Goal: Obtain resource: Download file/media

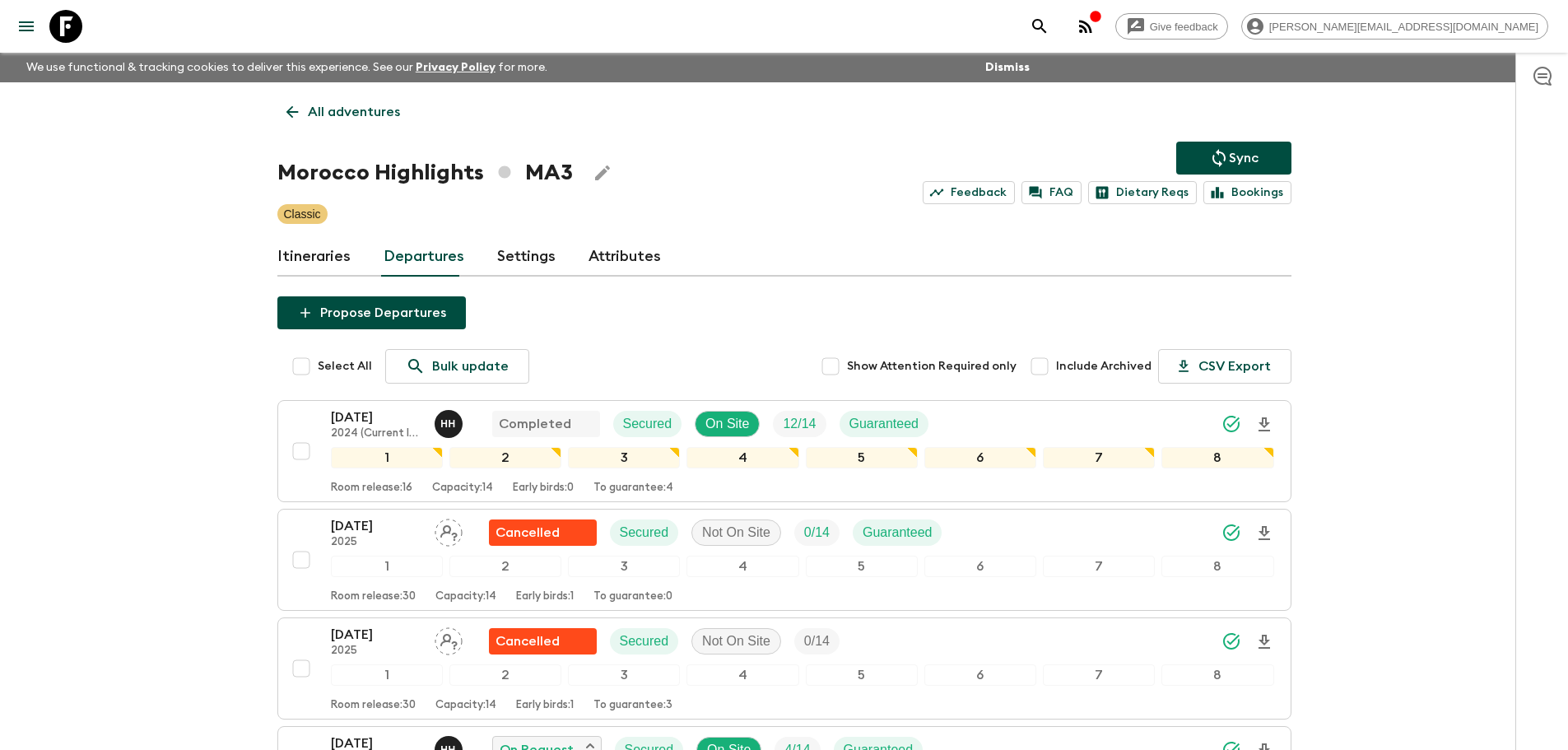
scroll to position [802, 0]
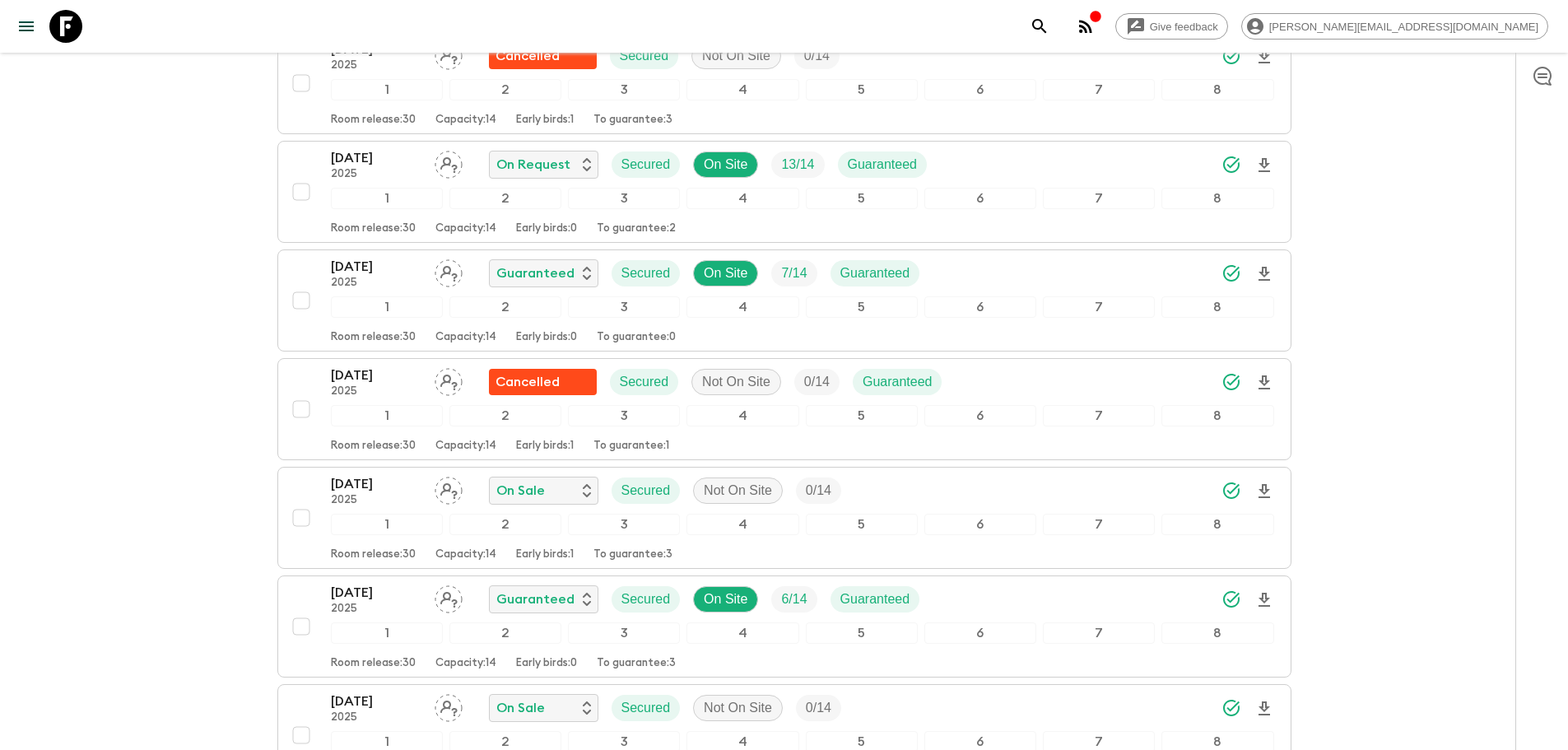
click at [84, 20] on link at bounding box center [66, 26] width 46 height 46
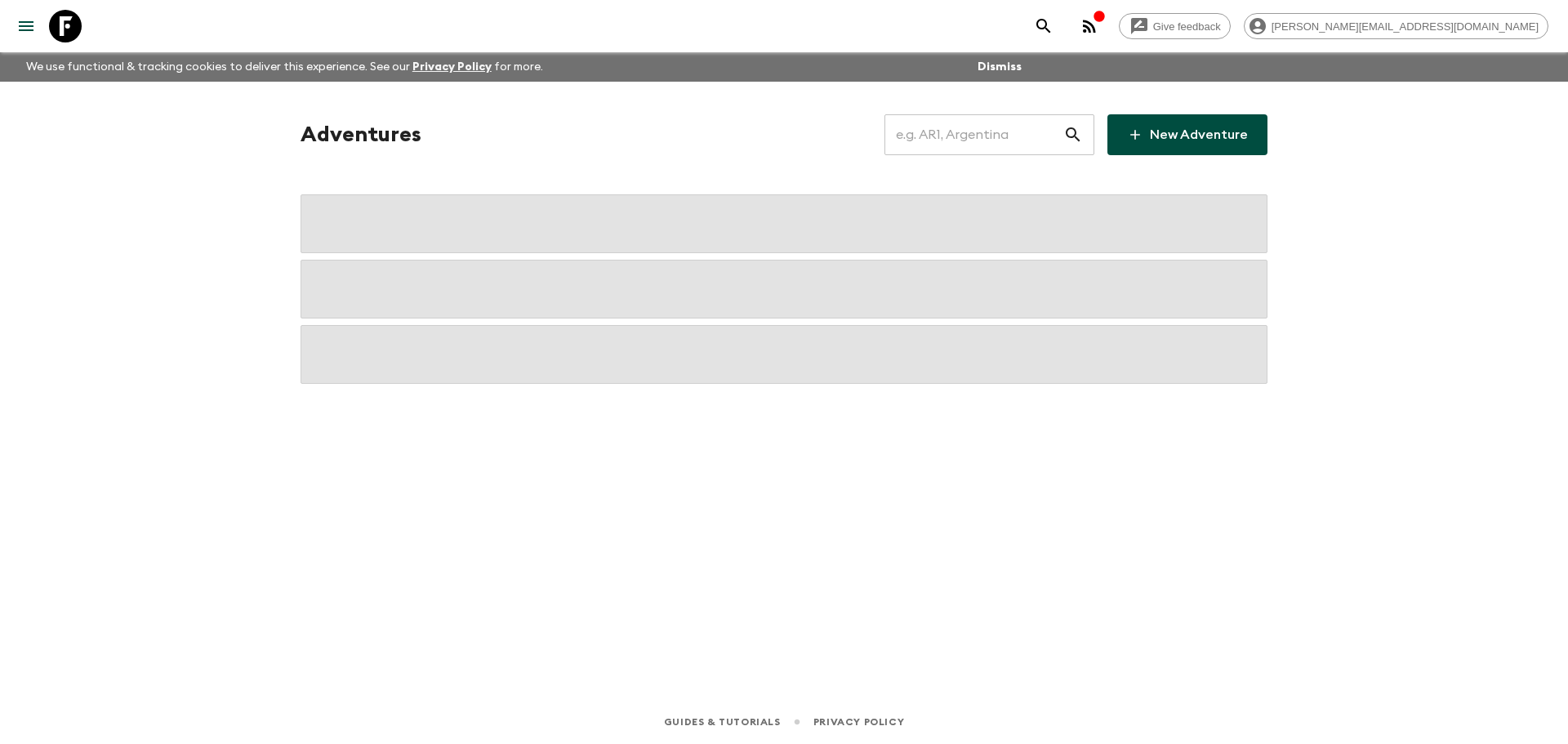
click at [995, 134] on input "text" at bounding box center [973, 135] width 179 height 46
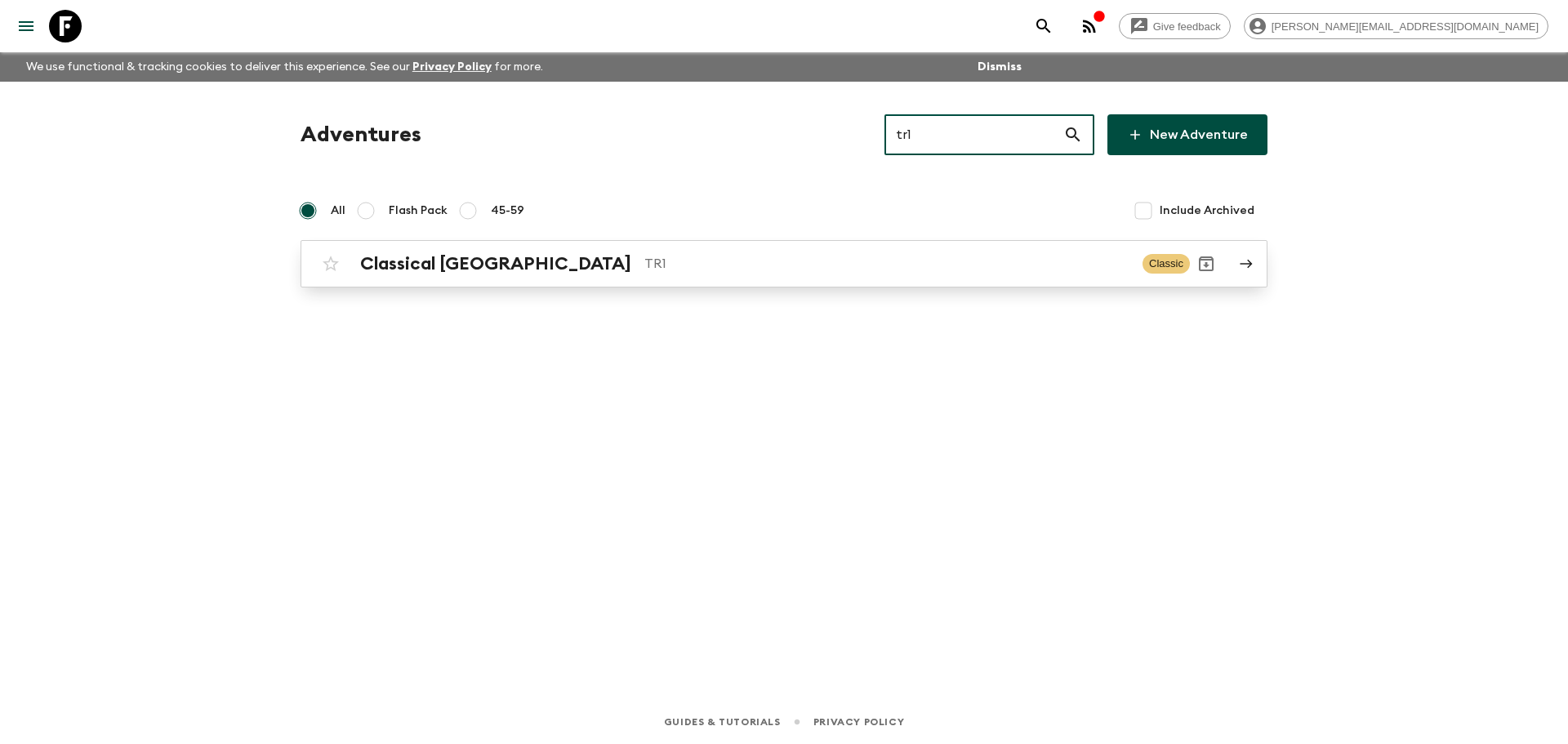
type input "tr1"
click at [856, 247] on div "Classical Türkiye TR1 Classic" at bounding box center [752, 264] width 876 height 33
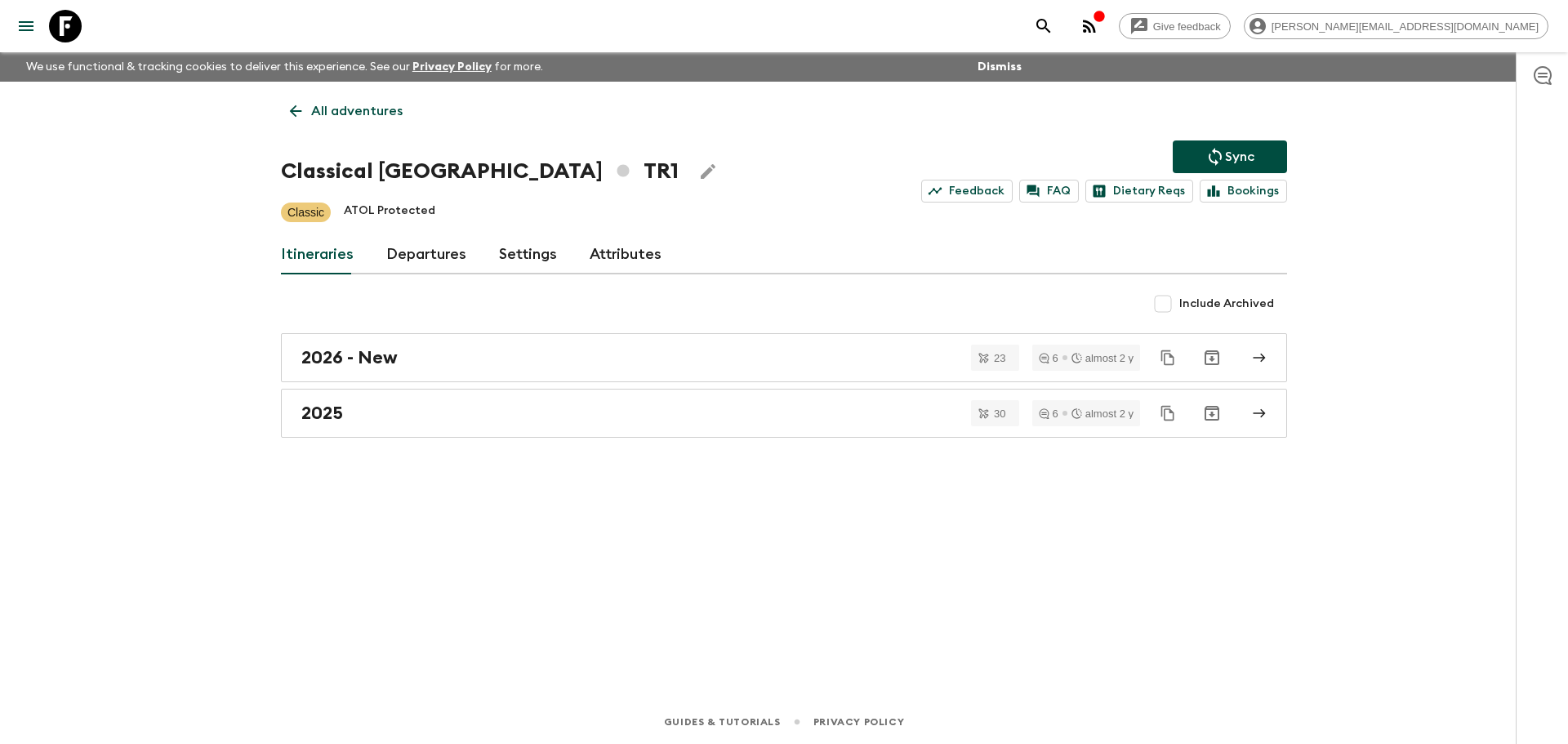
click at [431, 246] on link "Departures" at bounding box center [426, 254] width 80 height 39
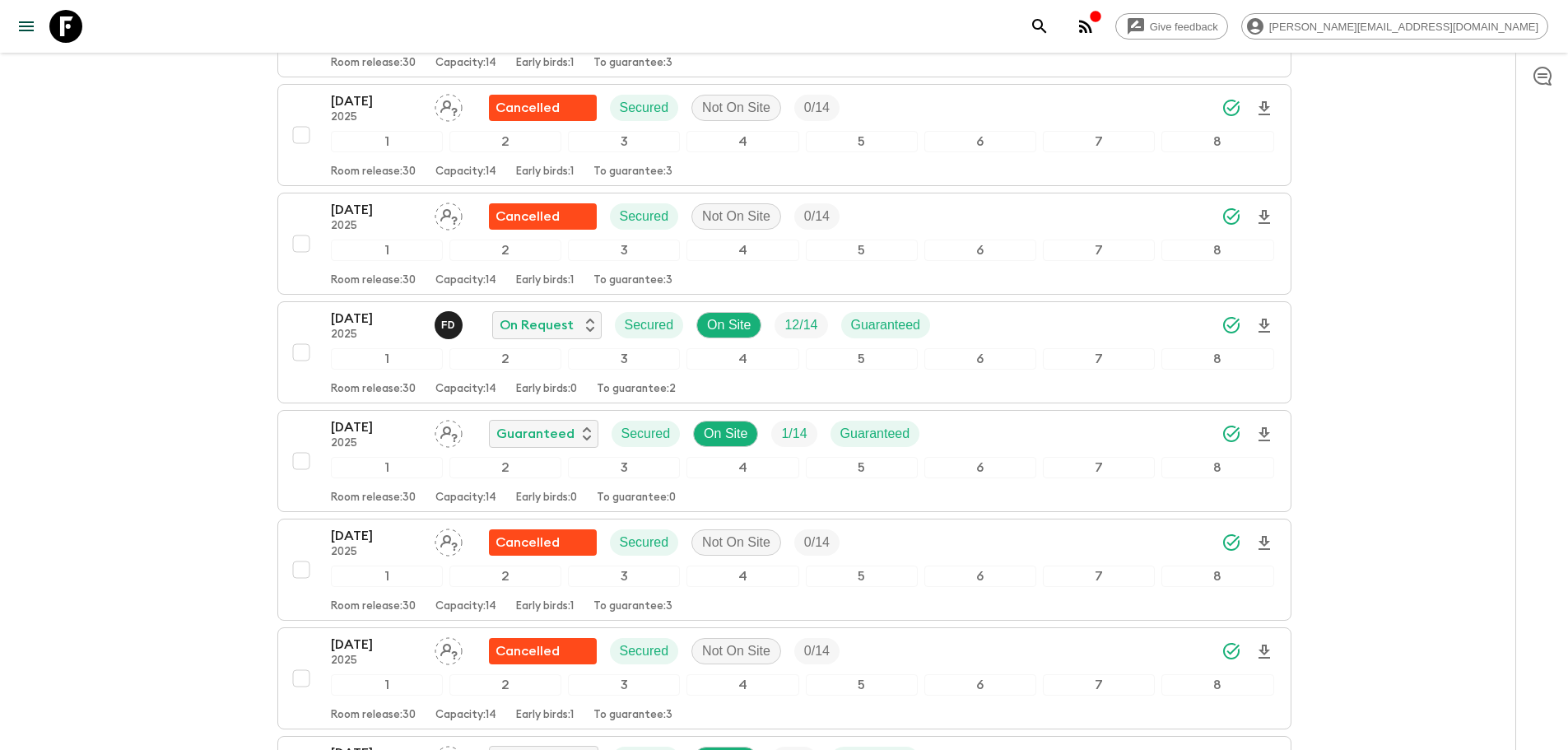
scroll to position [4517, 0]
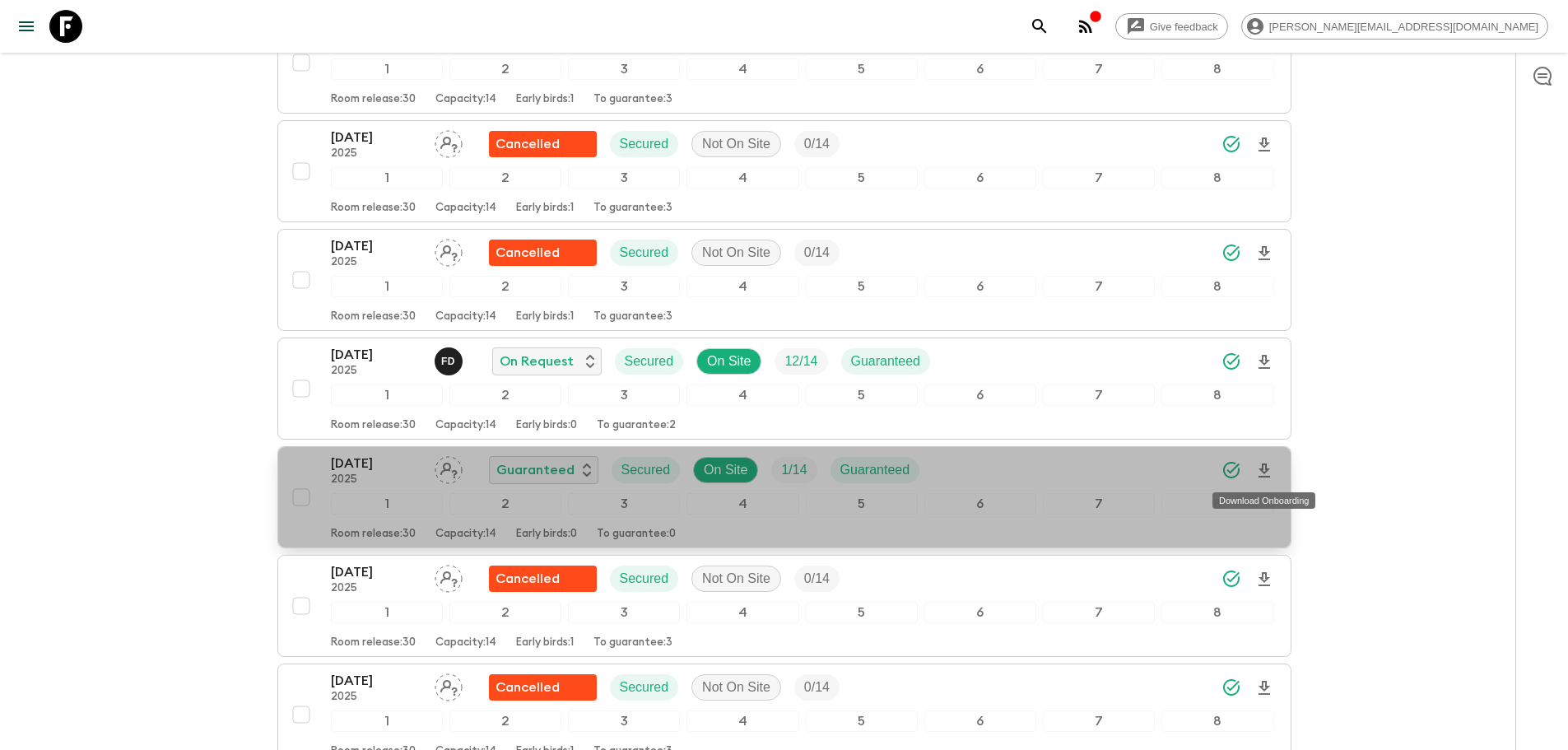
click at [1263, 472] on icon "Download Onboarding" at bounding box center [1264, 470] width 12 height 14
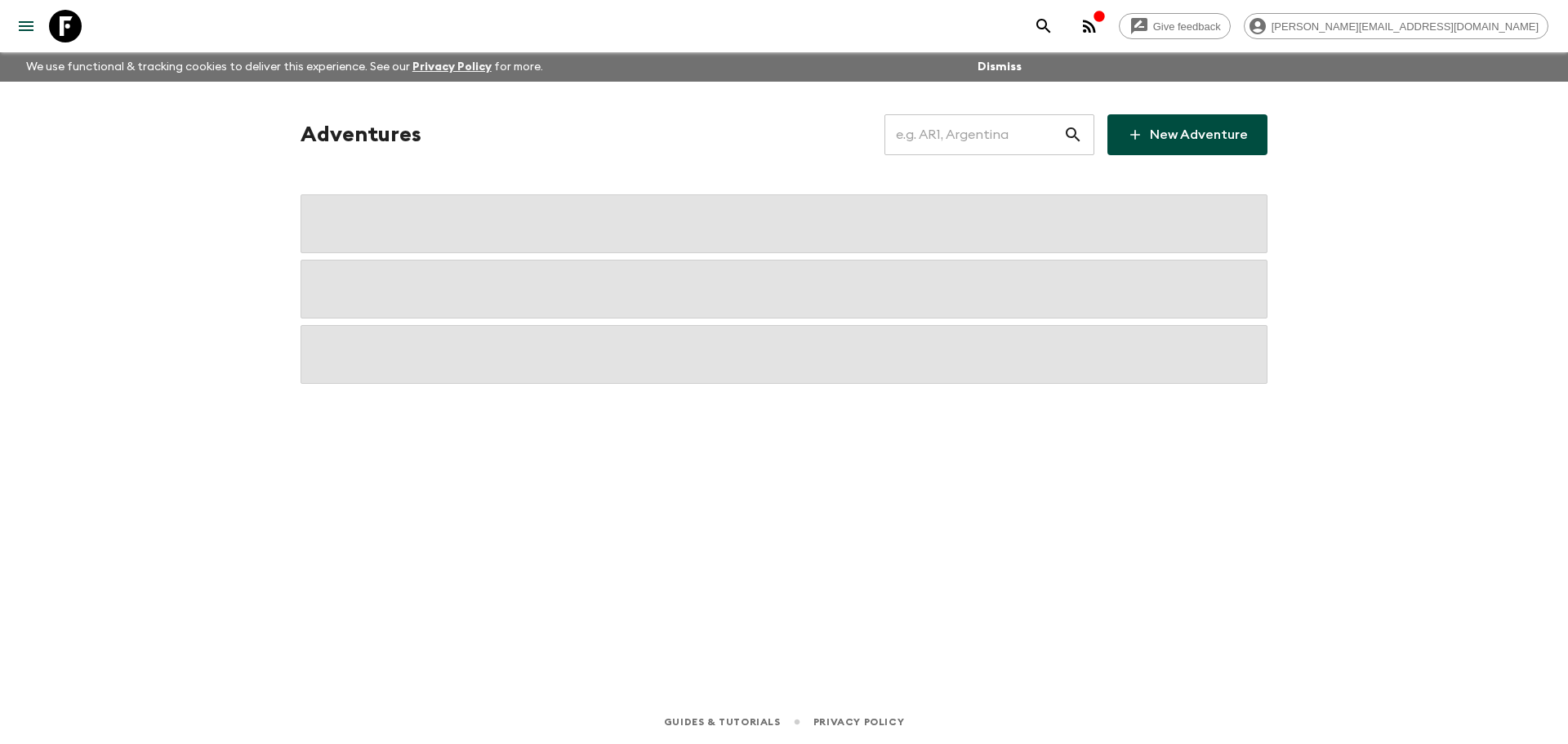
click at [1047, 142] on input "text" at bounding box center [973, 135] width 179 height 46
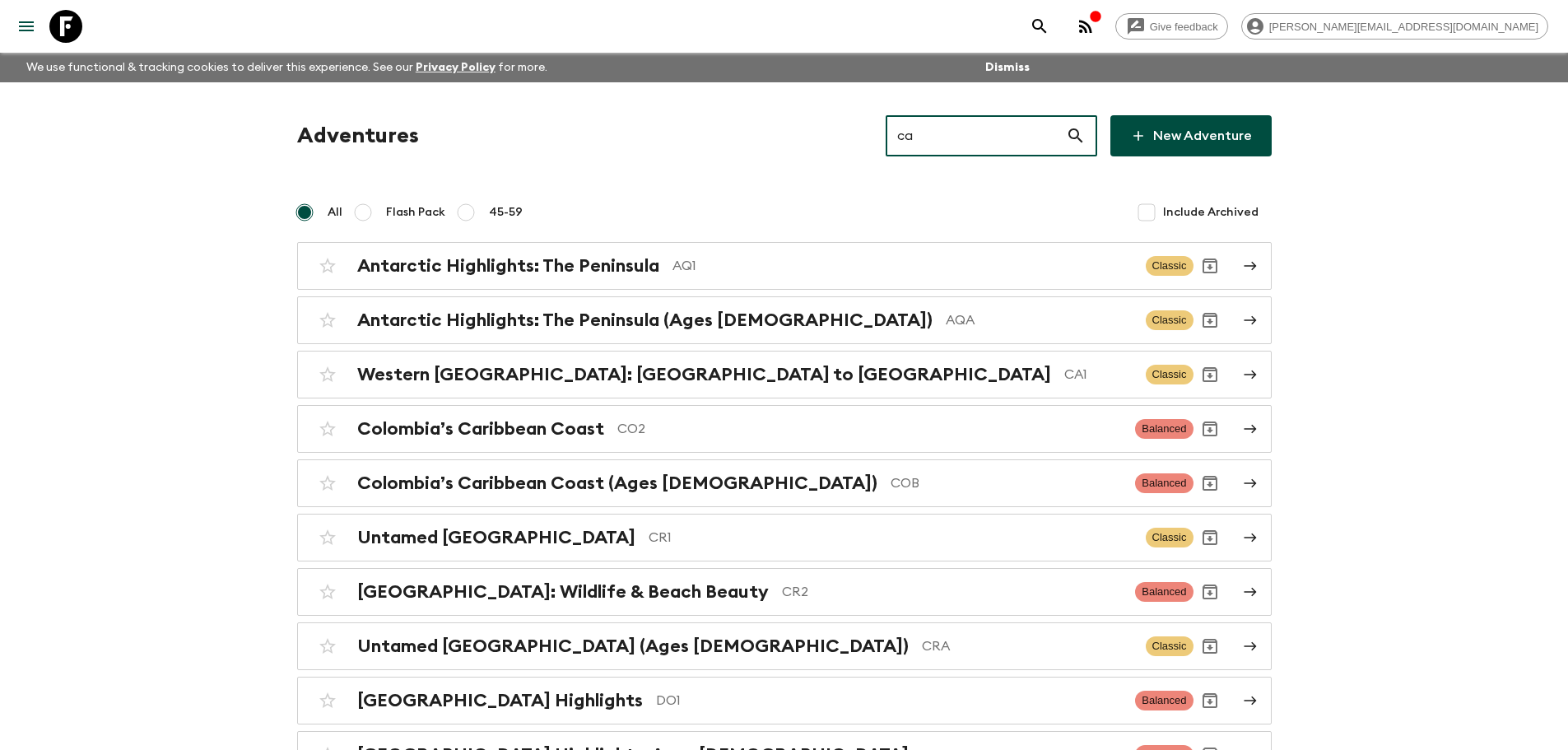
type input "c"
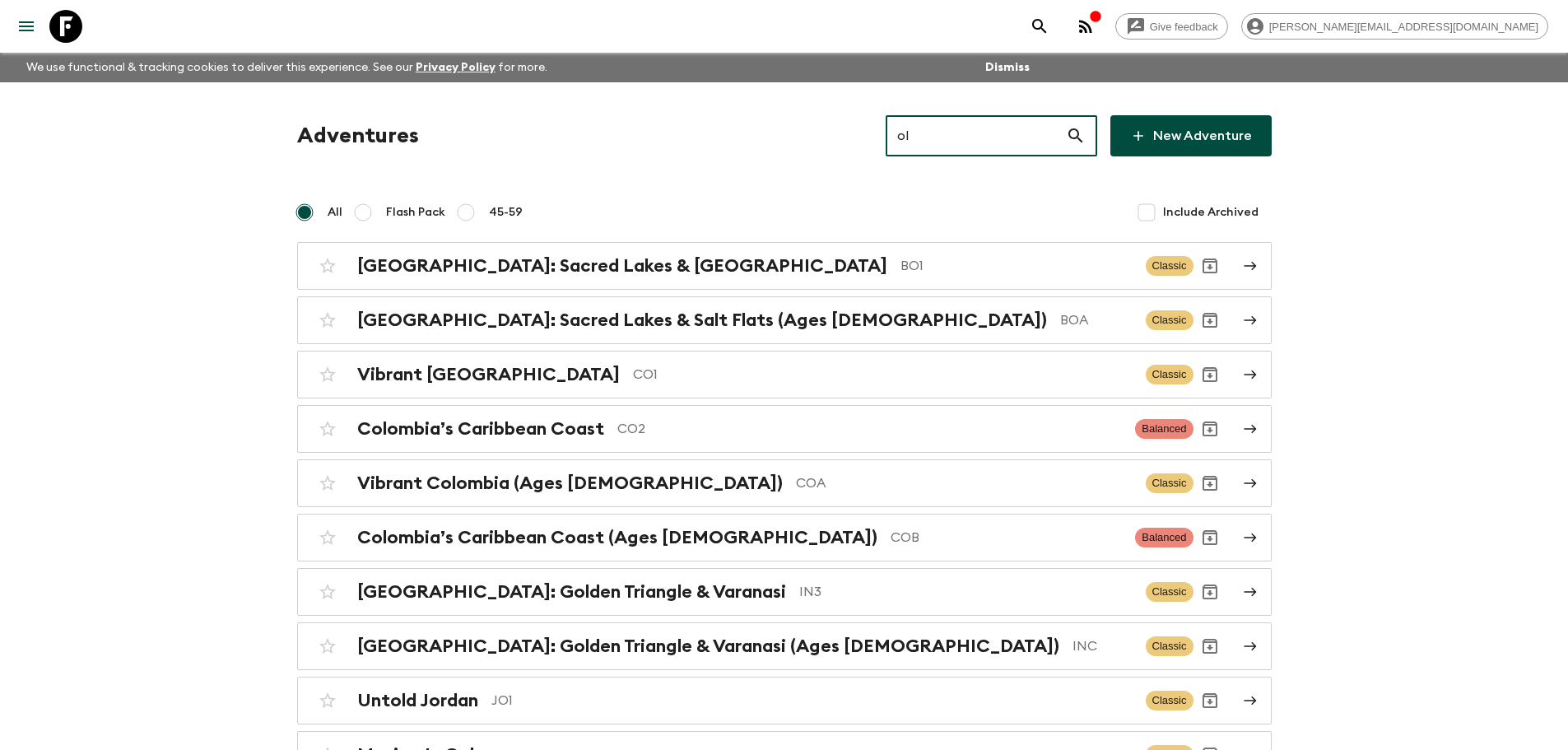
type input "o"
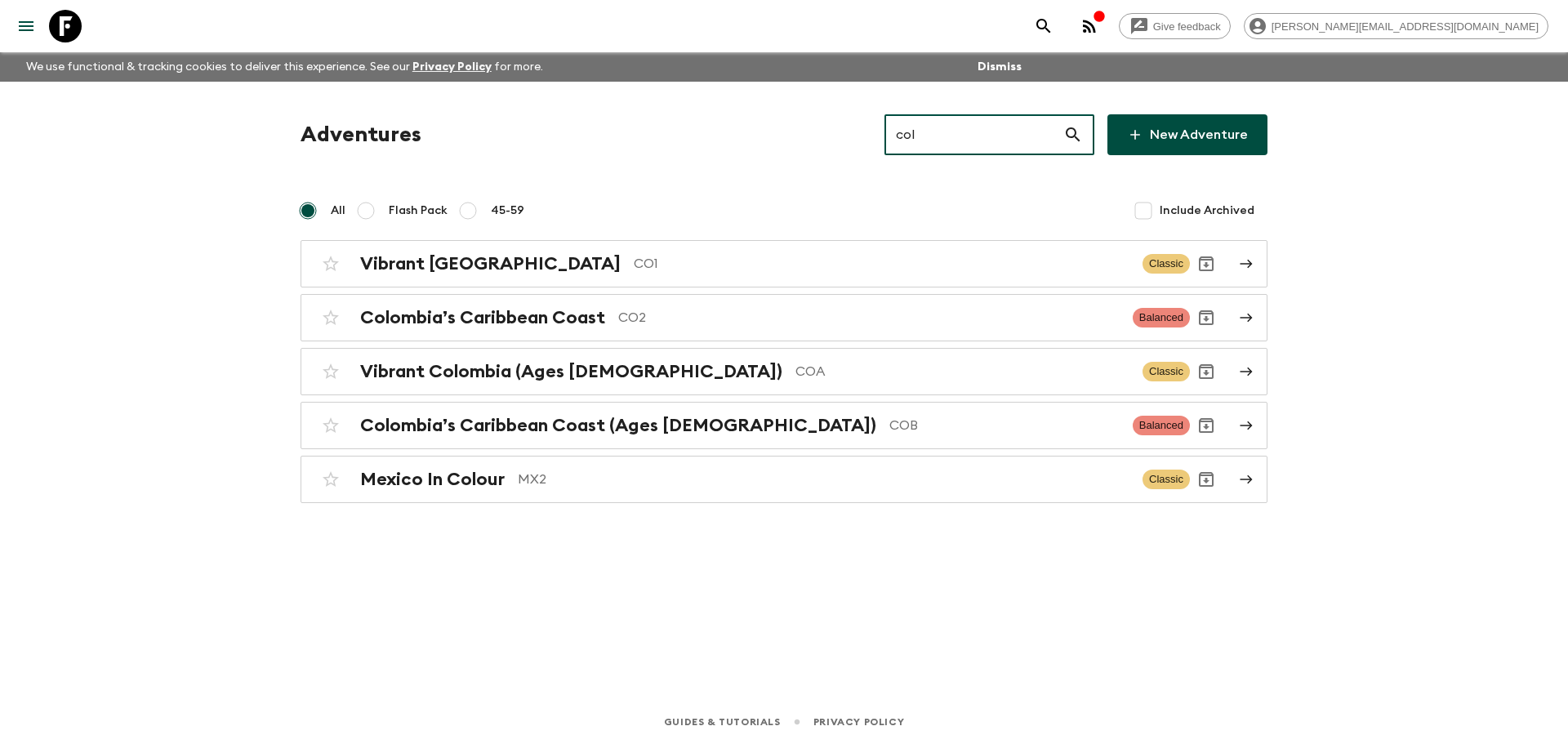
type input "col"
